Goal: Information Seeking & Learning: Learn about a topic

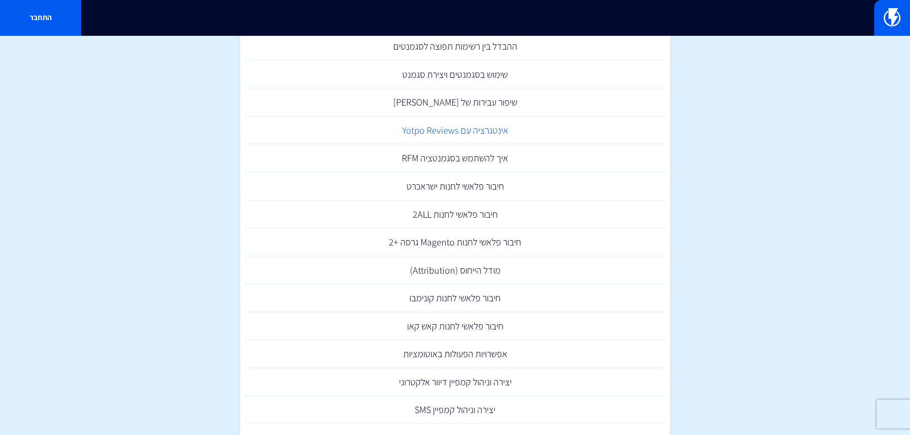
scroll to position [96, 0]
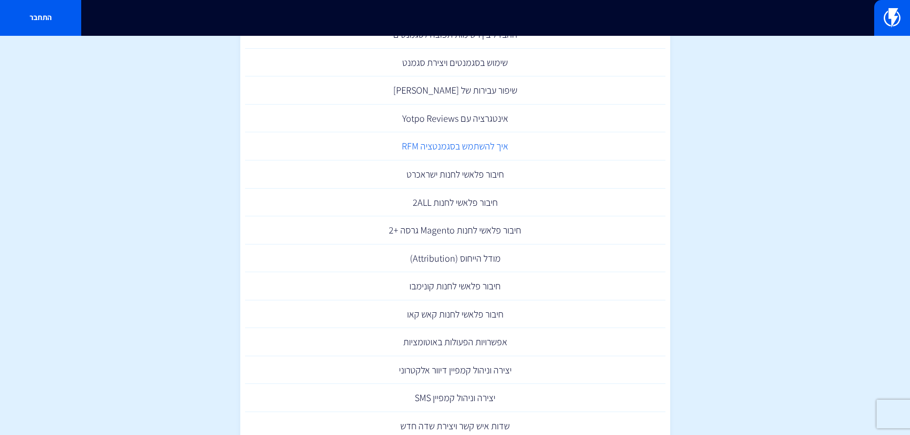
click at [434, 149] on link "איך להשתמש בסגמנטציה RFM" at bounding box center [455, 146] width 420 height 28
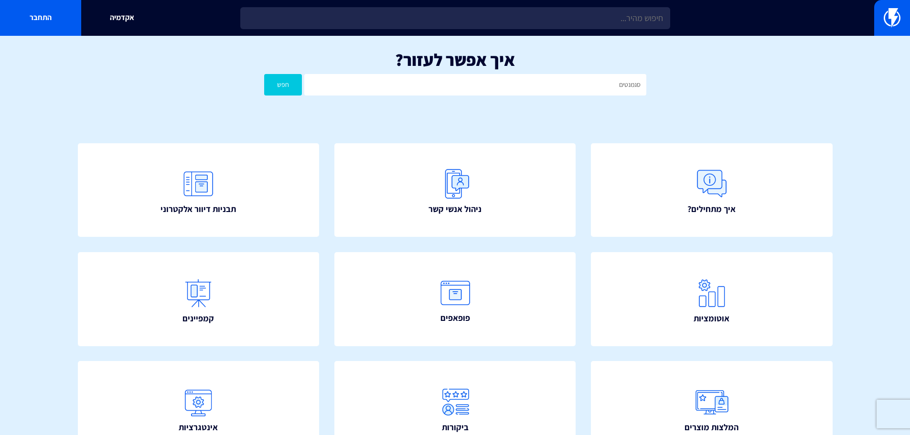
click at [498, 81] on input "סגמנטים" at bounding box center [475, 84] width 342 height 21
type input "ס"
type input "צפייה בקטגוריה"
click at [264, 74] on button "חפש" at bounding box center [283, 84] width 38 height 21
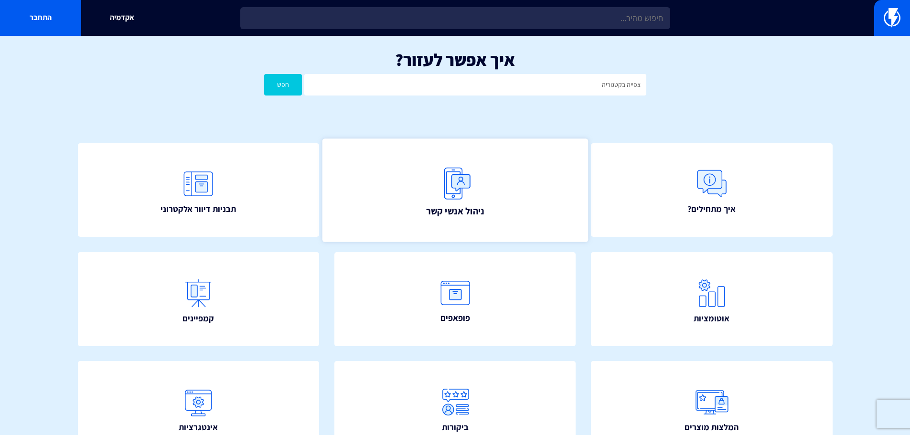
click at [453, 205] on span "ניהול אנשי קשר" at bounding box center [455, 210] width 58 height 13
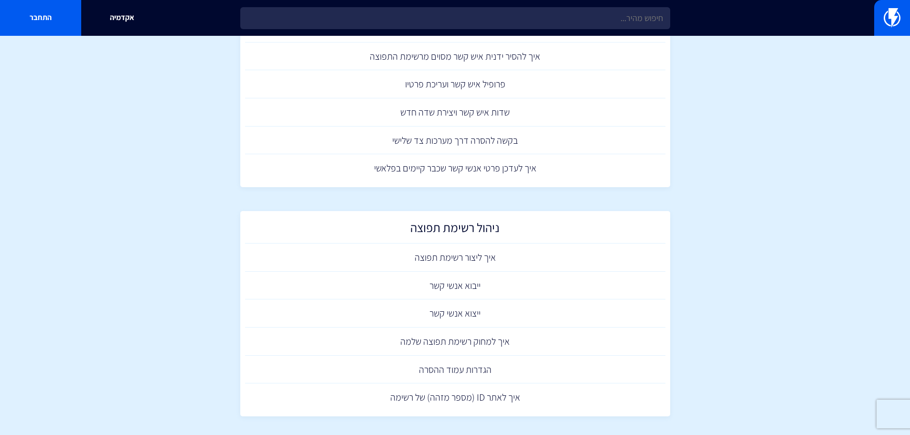
scroll to position [370, 0]
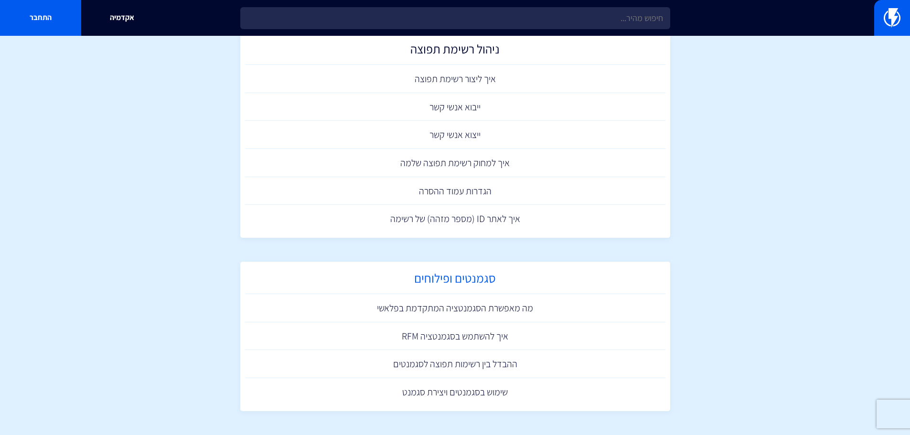
click at [423, 282] on h2 "סגמנטים ופילוחים" at bounding box center [455, 280] width 411 height 19
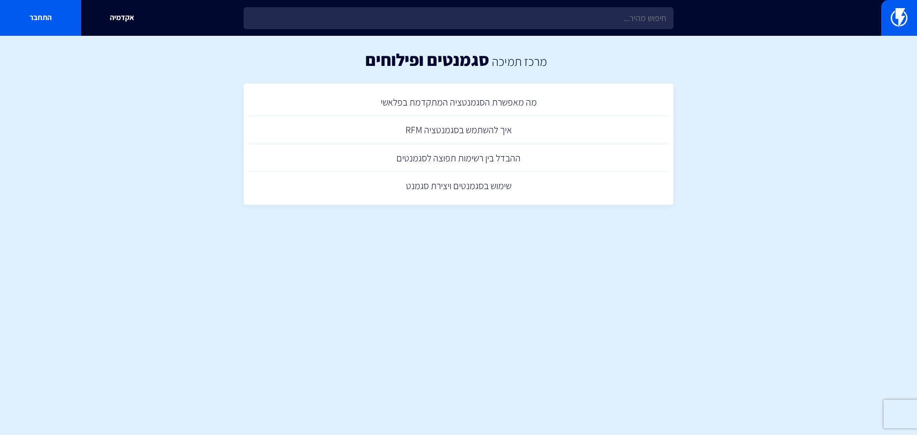
click at [658, 229] on html "מוצרים שיווק אוטומטי הפכו את השיווק לאוטומטי דיוור אלקטרוני שלחו את המסר הנכון …" at bounding box center [458, 114] width 917 height 229
click at [439, 184] on link "שימוש בסגמנטים ויצירת סגמנט" at bounding box center [458, 186] width 420 height 28
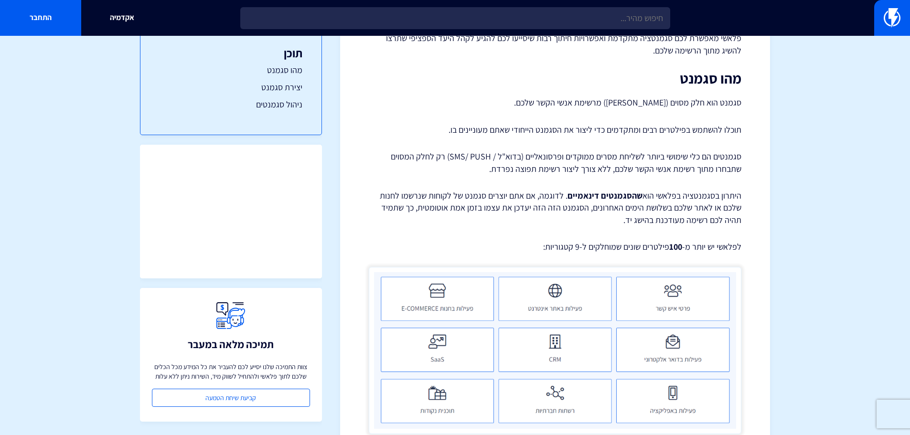
scroll to position [239, 0]
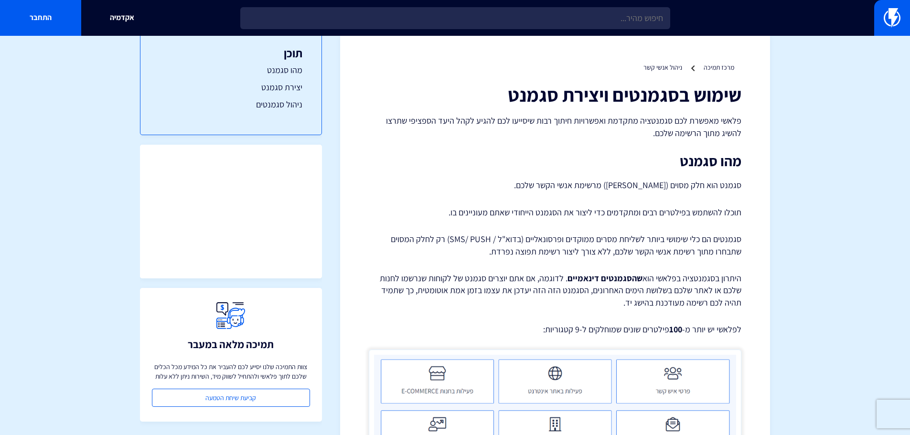
scroll to position [0, 0]
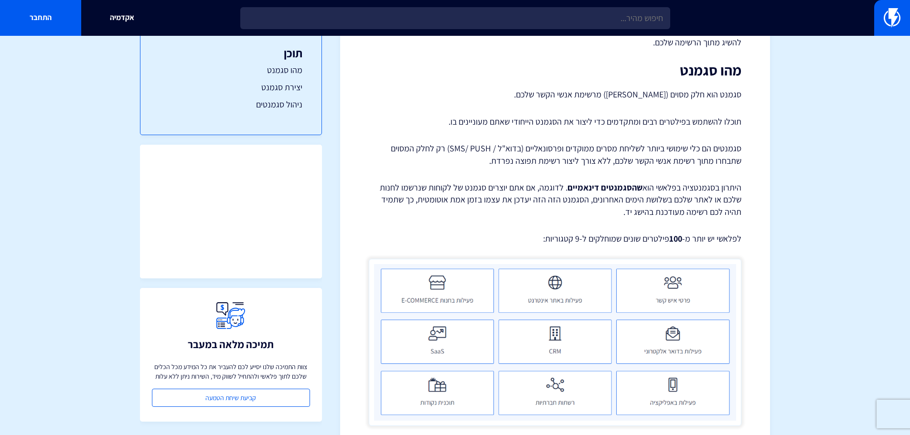
scroll to position [143, 0]
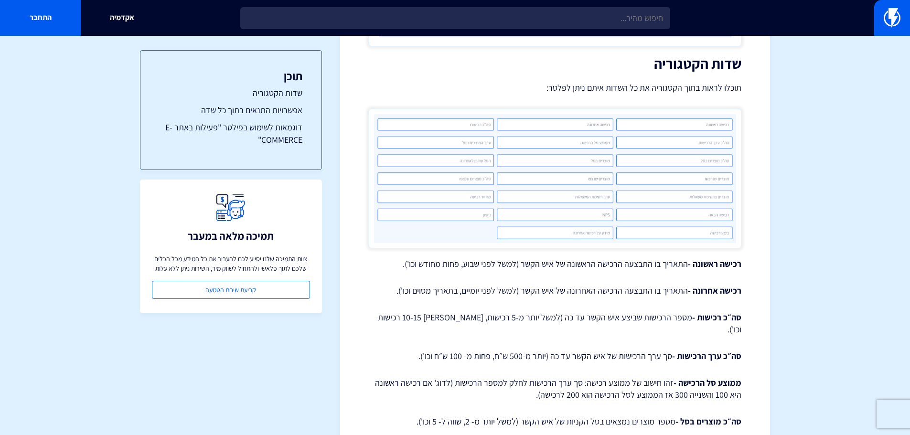
scroll to position [525, 0]
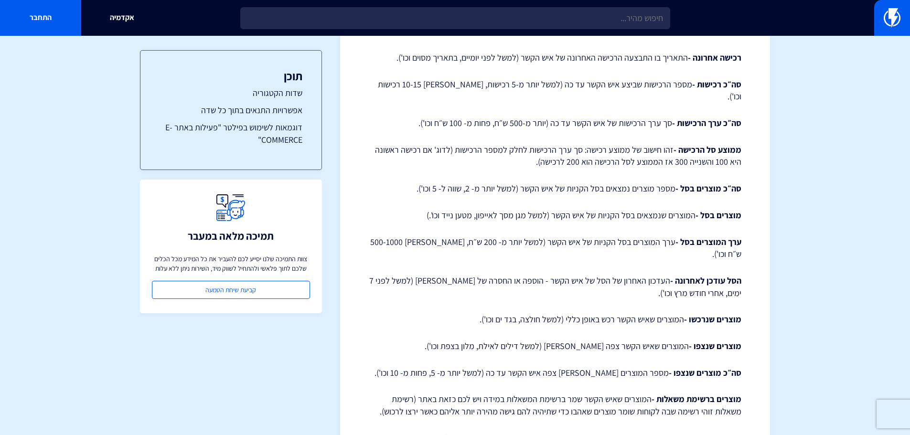
click at [411, 209] on p "מוצרים בסל - המוצרים שנמצאים בסל הקניות של איש הקשר (למשל מגן מסך לאייפון, מטען…" at bounding box center [555, 215] width 373 height 12
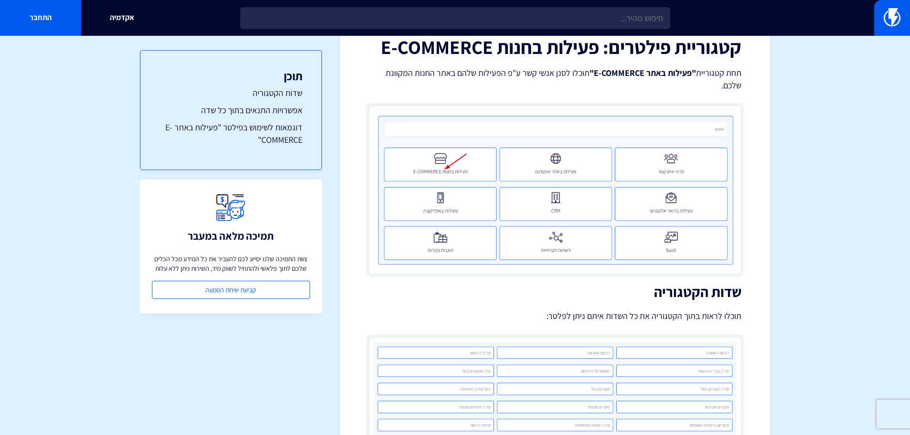
scroll to position [0, 0]
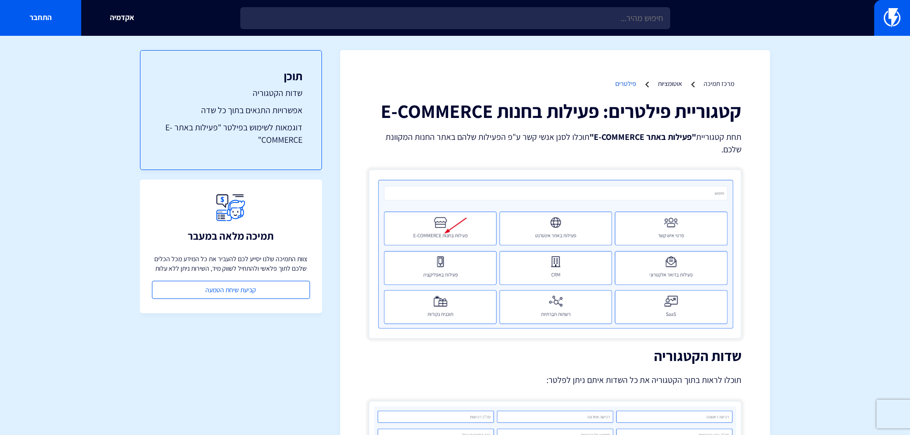
click at [623, 86] on link "פילטרים" at bounding box center [625, 83] width 21 height 9
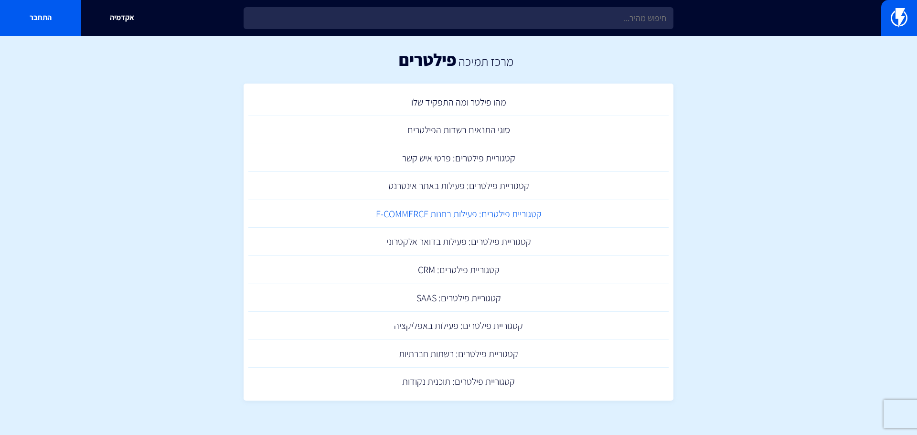
click at [413, 214] on link "קטגוריית פילטרים: פעילות בחנות E-COMMERCE" at bounding box center [458, 214] width 420 height 28
